Goal: Task Accomplishment & Management: Use online tool/utility

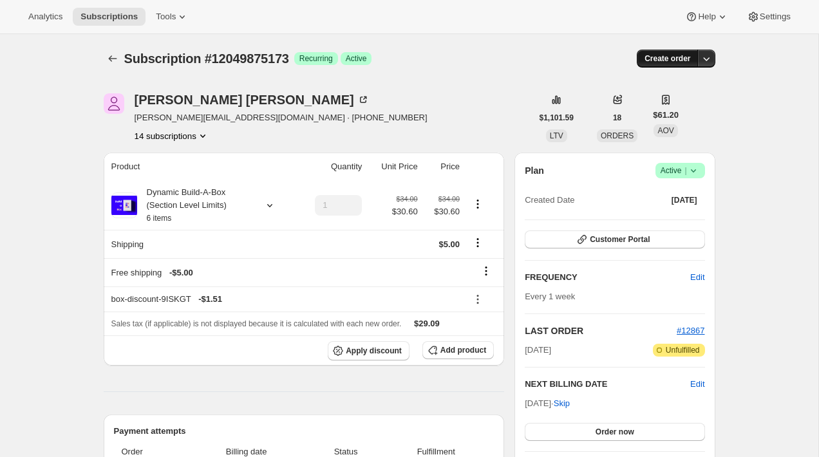
click at [686, 57] on span "Create order" at bounding box center [668, 58] width 46 height 10
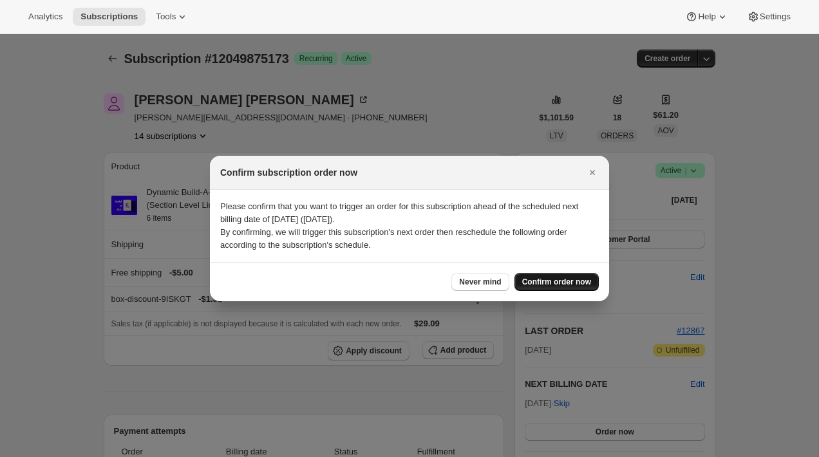
click at [539, 277] on button "Confirm order now" at bounding box center [557, 282] width 84 height 18
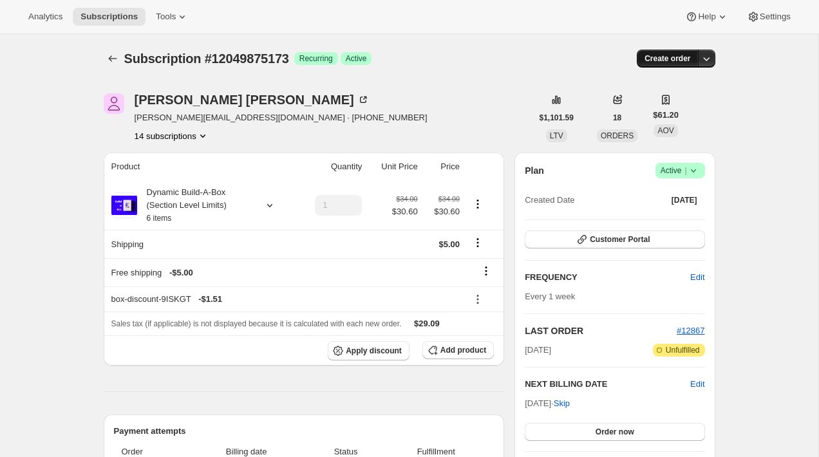
click at [671, 60] on span "Create order" at bounding box center [668, 58] width 46 height 10
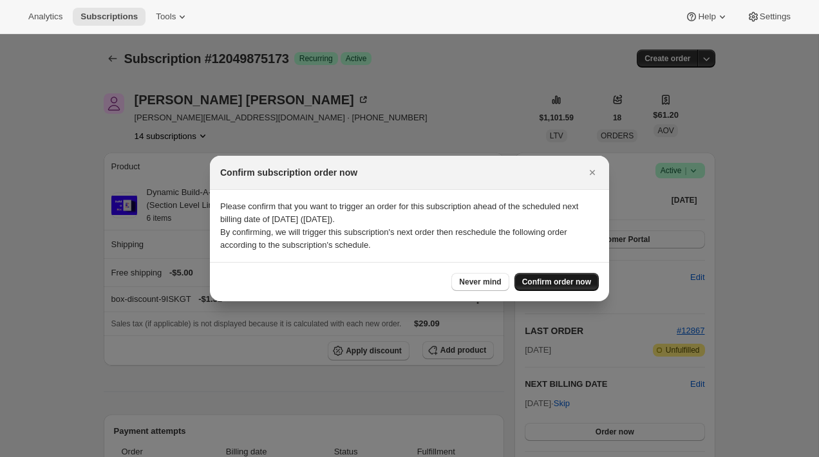
click at [559, 280] on span "Confirm order now" at bounding box center [556, 282] width 69 height 10
